Goal: Transaction & Acquisition: Purchase product/service

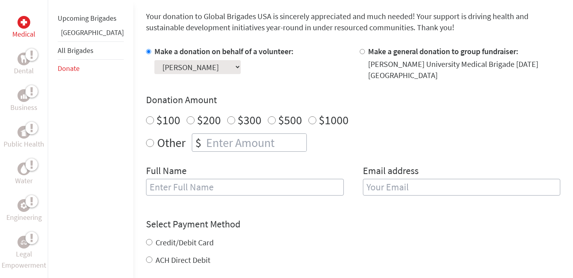
scroll to position [213, 0]
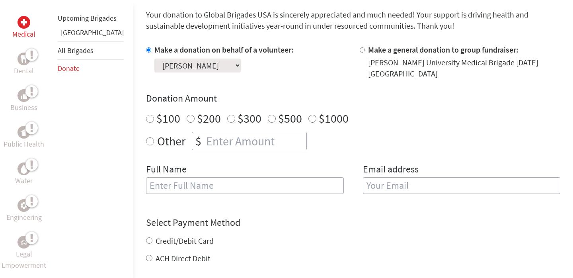
radio input "true"
click at [205, 136] on input "number" at bounding box center [256, 141] width 102 height 18
type input "250"
click at [225, 163] on div "Full Name" at bounding box center [245, 183] width 198 height 41
click at [207, 184] on input "text" at bounding box center [245, 185] width 198 height 17
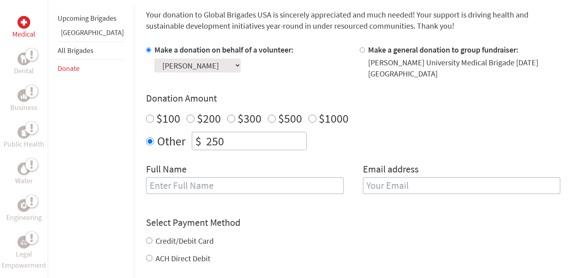
type input "[PERSON_NAME]"
type input "[EMAIL_ADDRESS][DOMAIN_NAME]"
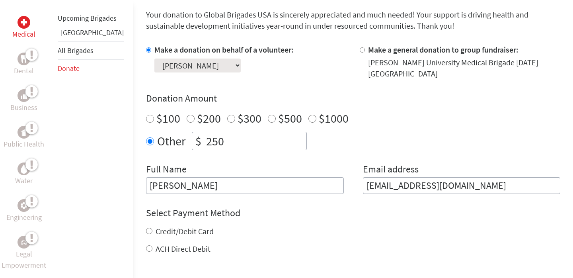
click at [166, 226] on label "Credit/Debit Card" at bounding box center [185, 231] width 58 height 10
click at [152, 228] on input "Credit/Debit Card" at bounding box center [149, 231] width 6 height 6
radio input "true"
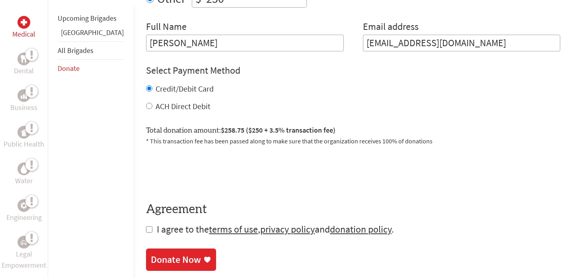
scroll to position [357, 0]
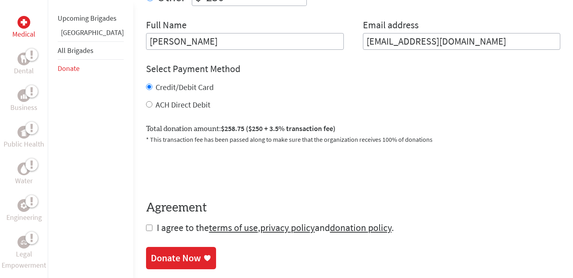
click at [146, 101] on input "ACH Direct Debit" at bounding box center [149, 104] width 6 height 6
radio input "true"
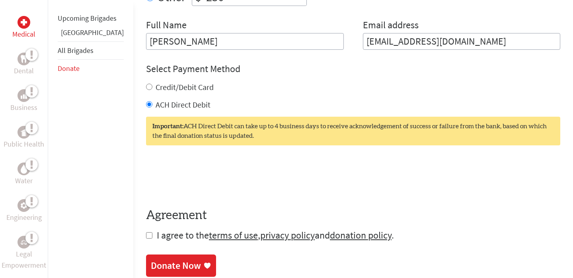
click at [146, 86] on div "Credit/Debit Card" at bounding box center [353, 87] width 414 height 11
click at [146, 84] on div "Credit/Debit Card" at bounding box center [353, 87] width 414 height 11
click at [146, 84] on input "Credit/Debit Card" at bounding box center [149, 87] width 6 height 6
radio input "true"
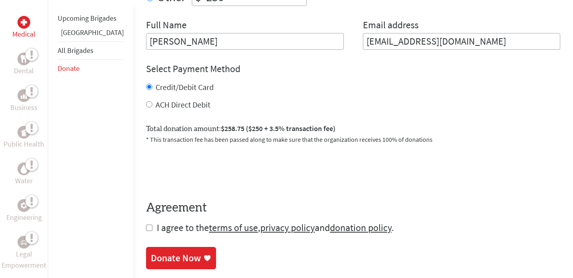
scroll to position [373, 0]
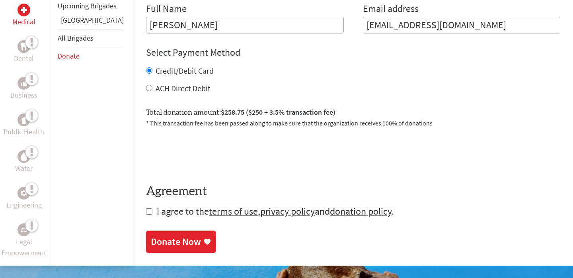
click at [146, 206] on form "Make a donation on behalf of a volunteer: Select a volunteer... [PERSON_NAME] […" at bounding box center [353, 51] width 414 height 334
click at [146, 208] on input "checkbox" at bounding box center [149, 211] width 6 height 6
checkbox input "true"
click at [170, 235] on div "Donate Now" at bounding box center [176, 241] width 50 height 13
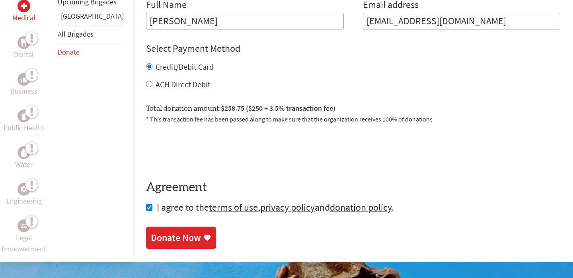
scroll to position [378, 0]
